Goal: Task Accomplishment & Management: Manage account settings

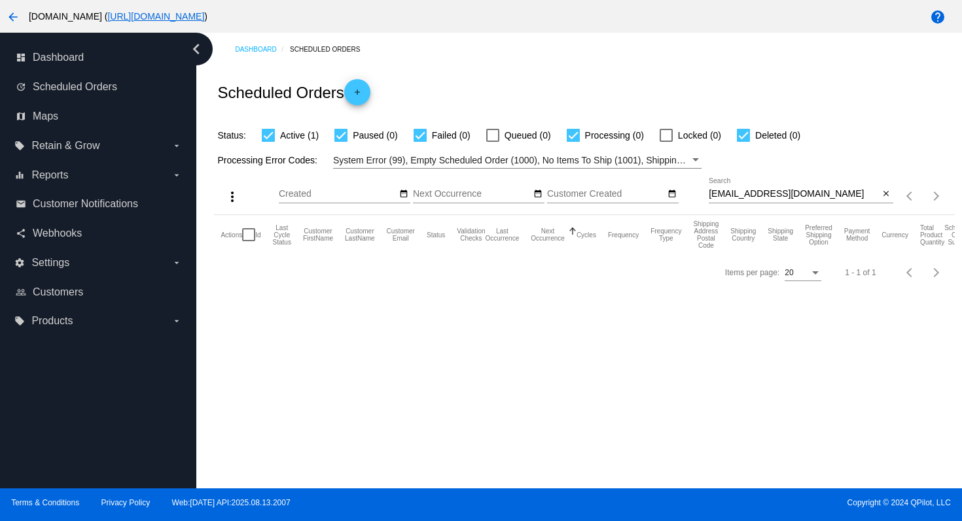
click at [16, 21] on mat-icon "arrow_back" at bounding box center [13, 17] width 16 height 16
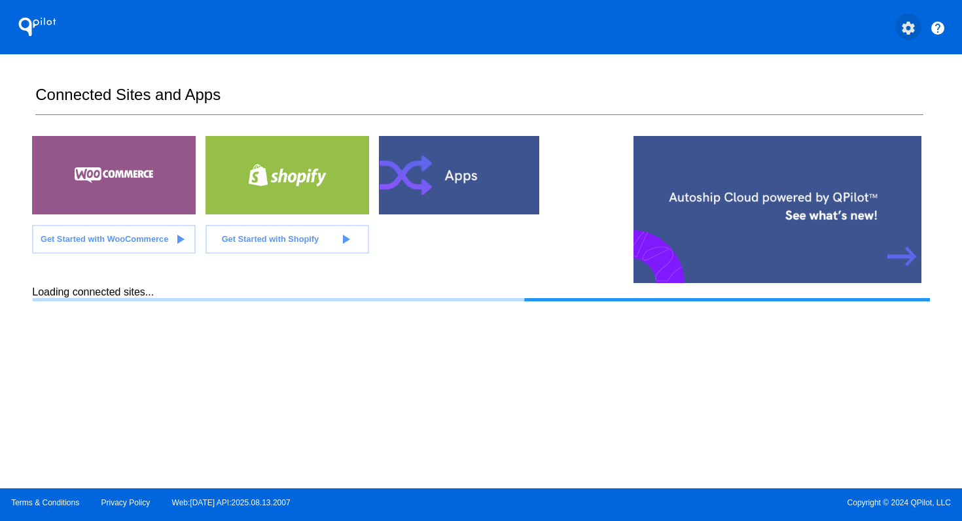
click at [909, 28] on mat-icon "settings" at bounding box center [908, 28] width 16 height 16
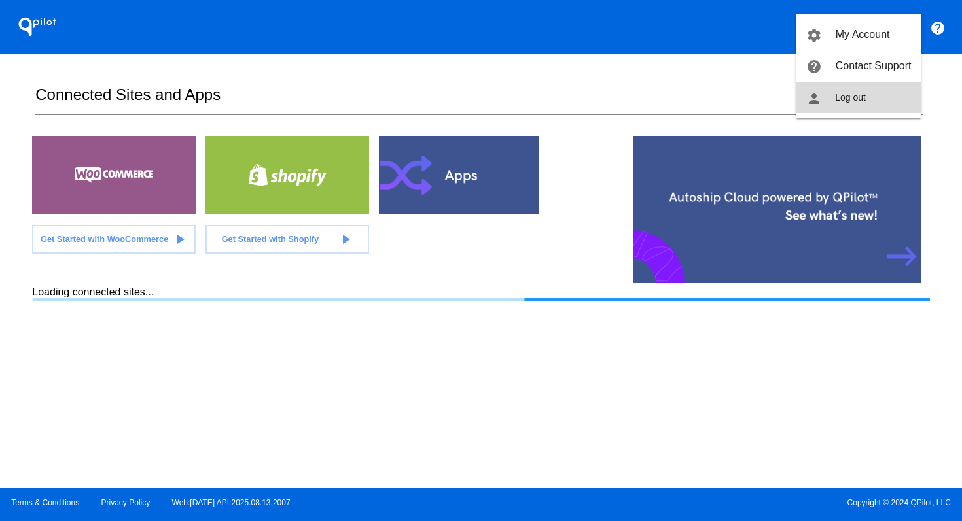
click at [845, 105] on button "person Log out" at bounding box center [858, 97] width 126 height 31
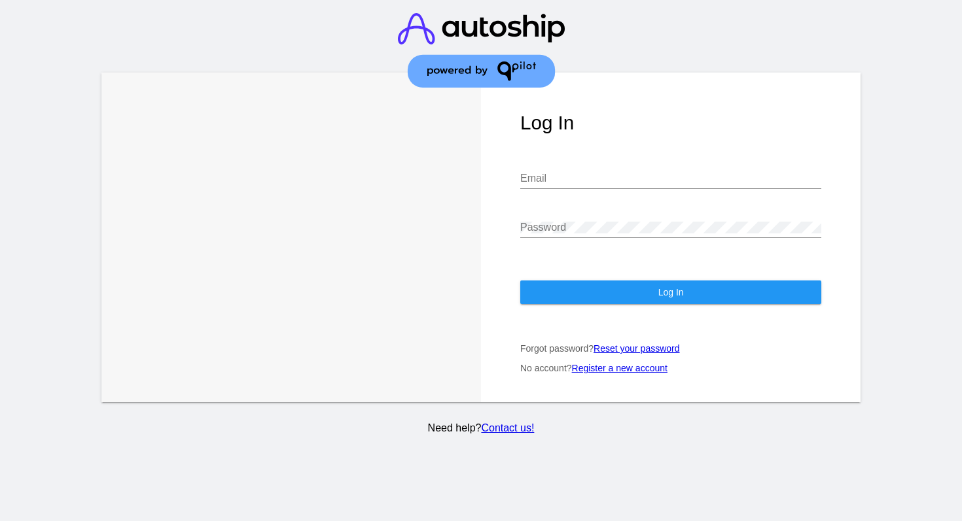
click at [629, 173] on div "Email" at bounding box center [670, 174] width 301 height 29
type input "[PERSON_NAME][EMAIL_ADDRESS][DOMAIN_NAME]"
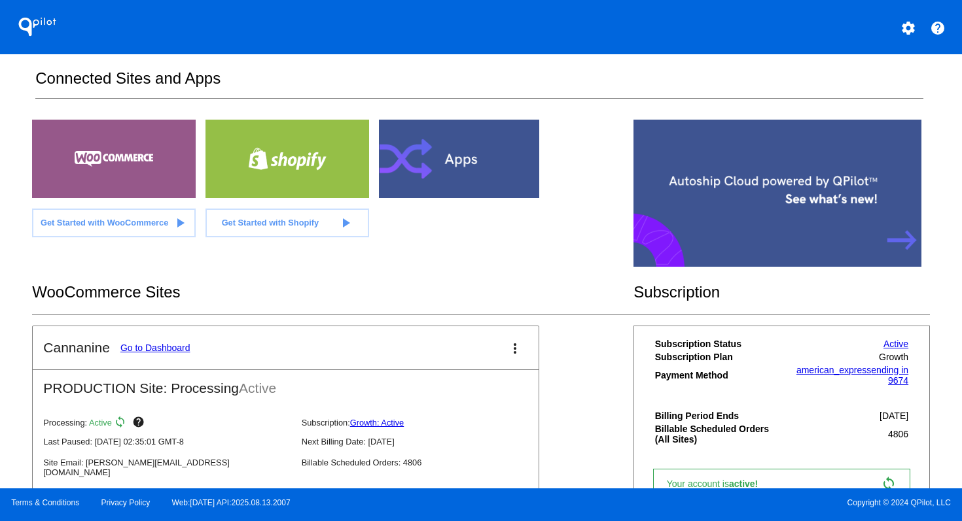
scroll to position [36, 0]
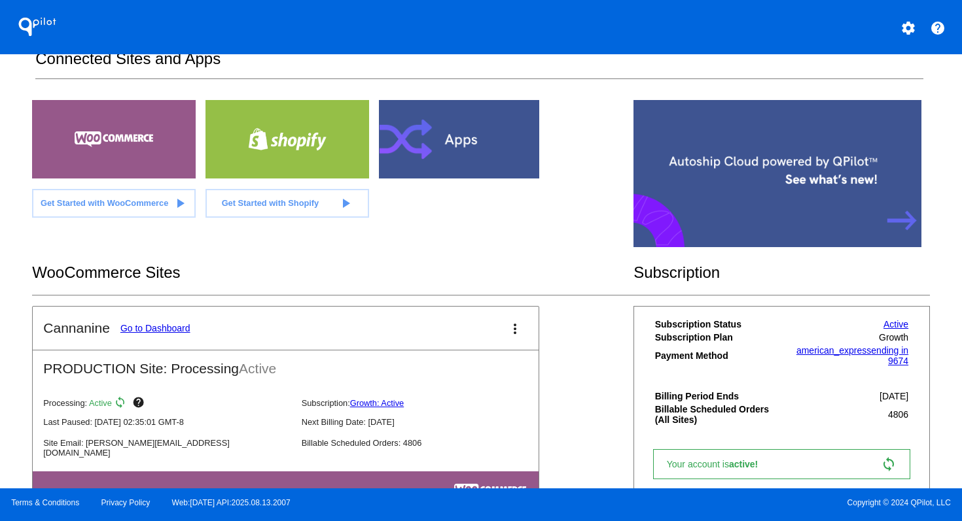
click at [171, 326] on link "Go to Dashboard" at bounding box center [155, 328] width 70 height 10
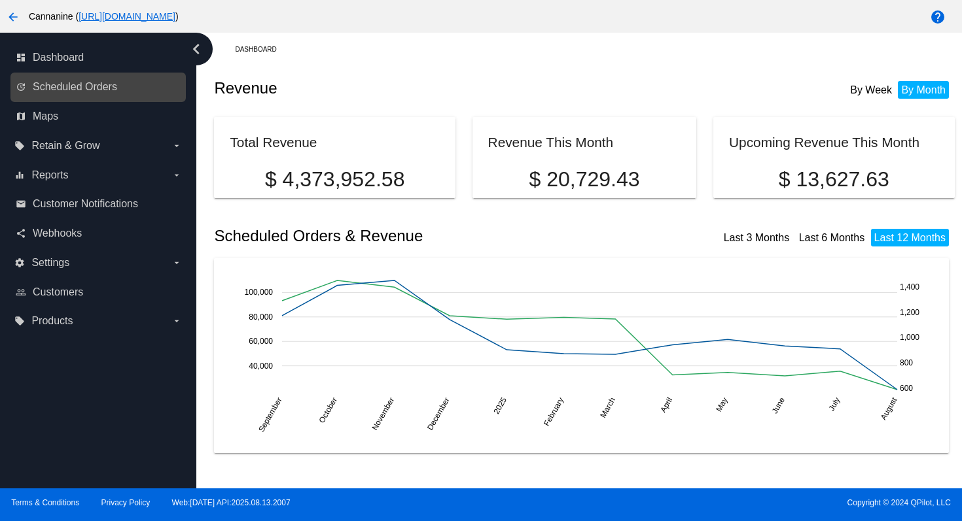
click at [95, 94] on link "update Scheduled Orders" at bounding box center [99, 87] width 166 height 21
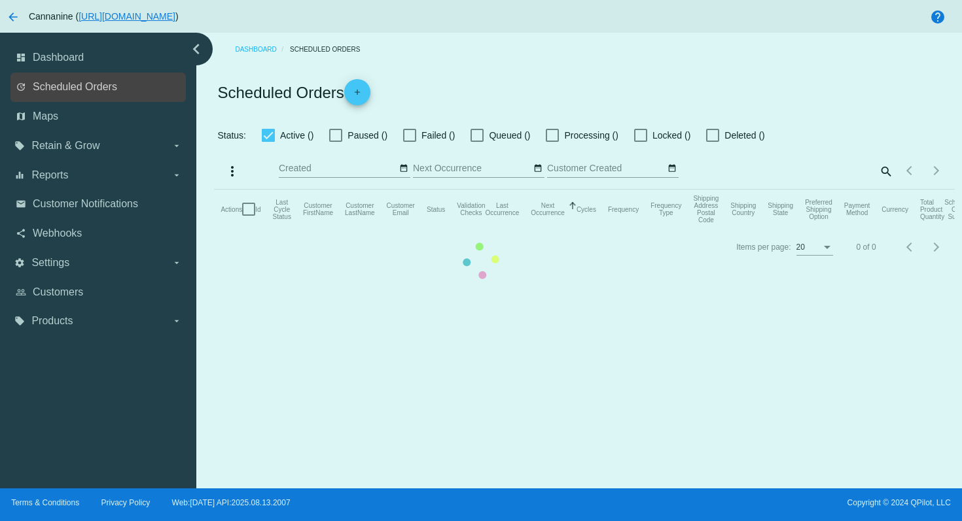
checkbox input "true"
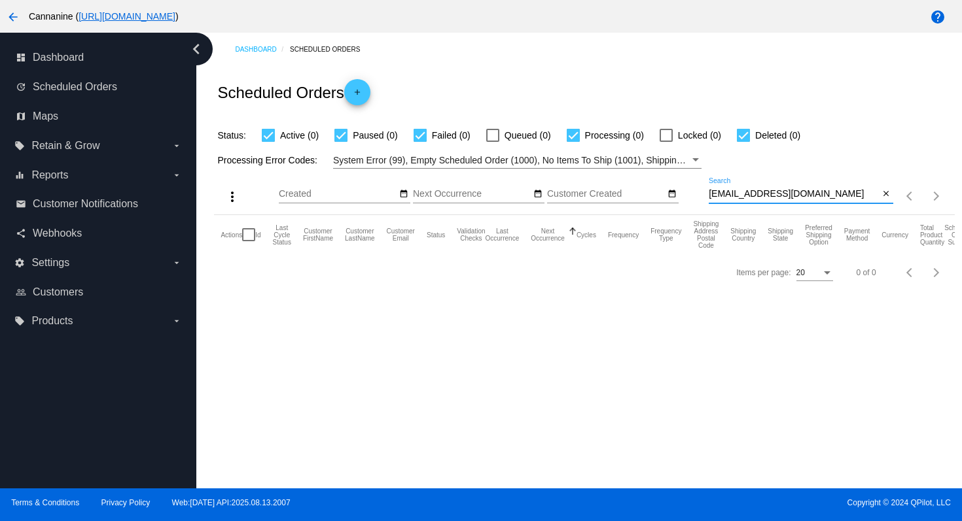
drag, startPoint x: 795, startPoint y: 196, endPoint x: 645, endPoint y: 194, distance: 149.8
click at [645, 194] on div "more_vert Aug Jan Feb Mar [DATE]" at bounding box center [584, 192] width 740 height 46
paste input "achrysler70@gmai"
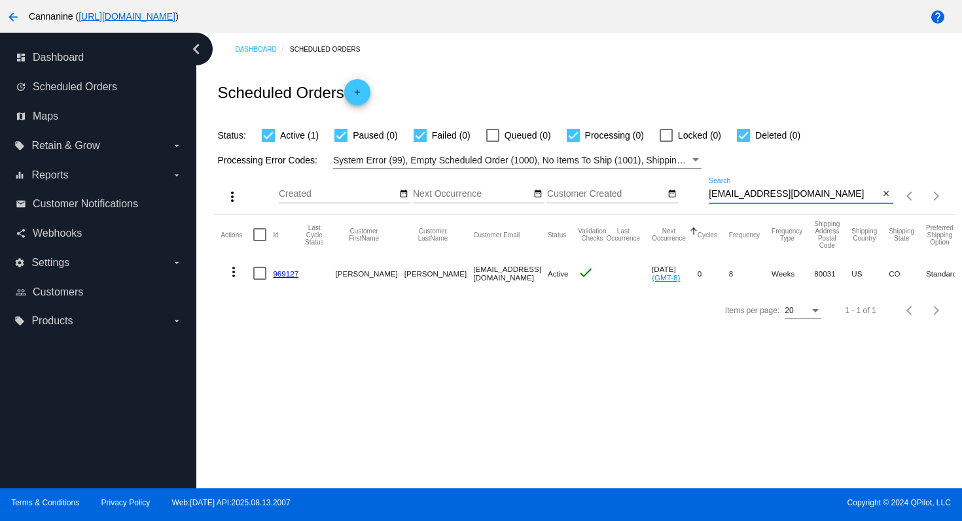
type input "[EMAIL_ADDRESS][DOMAIN_NAME]"
click at [234, 273] on mat-icon "more_vert" at bounding box center [234, 272] width 16 height 16
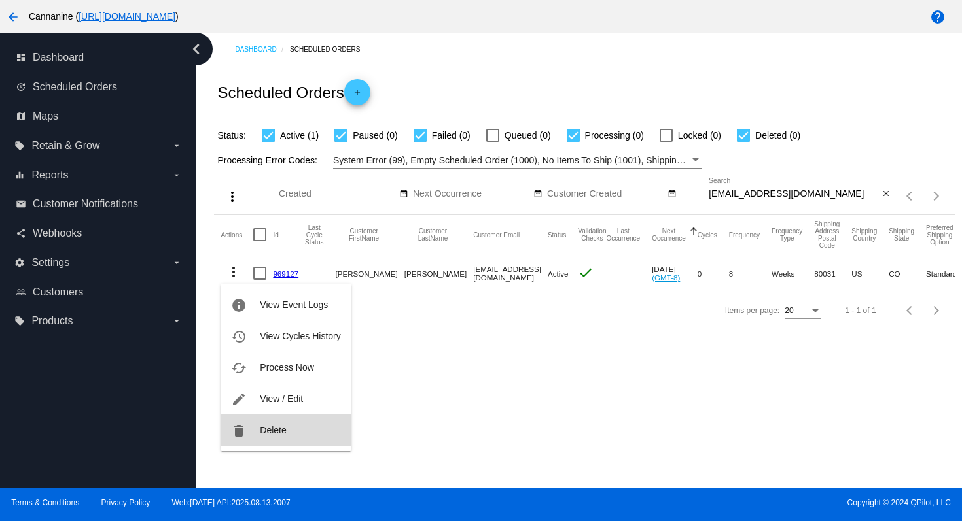
click at [261, 431] on span "Delete" at bounding box center [273, 430] width 26 height 10
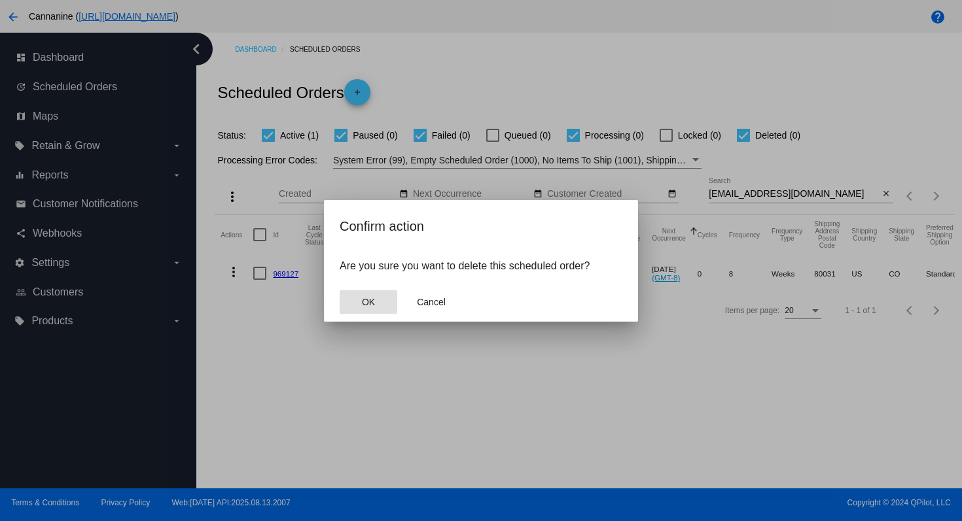
click at [362, 307] on button "OK" at bounding box center [368, 302] width 58 height 24
